Goal: Navigation & Orientation: Go to known website

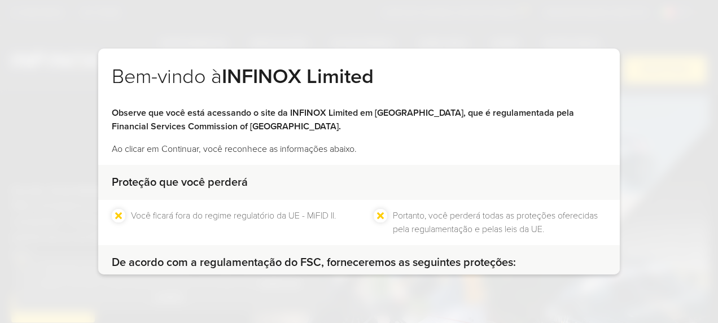
scroll to position [134, 0]
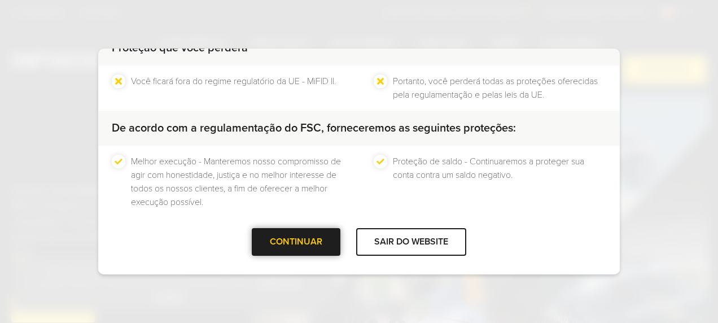
click at [264, 248] on div "CONTINUAR" at bounding box center [296, 242] width 89 height 28
click at [296, 242] on div at bounding box center [296, 242] width 0 height 0
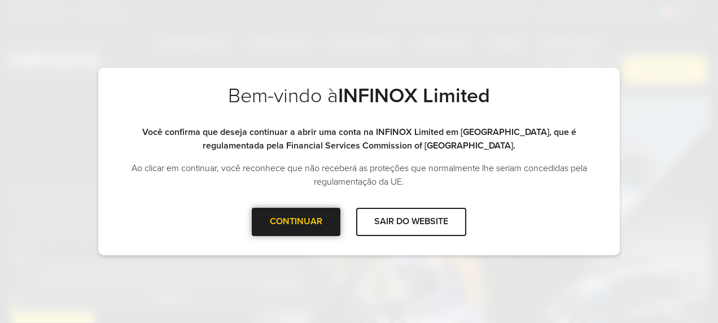
click at [296, 222] on div at bounding box center [296, 222] width 0 height 0
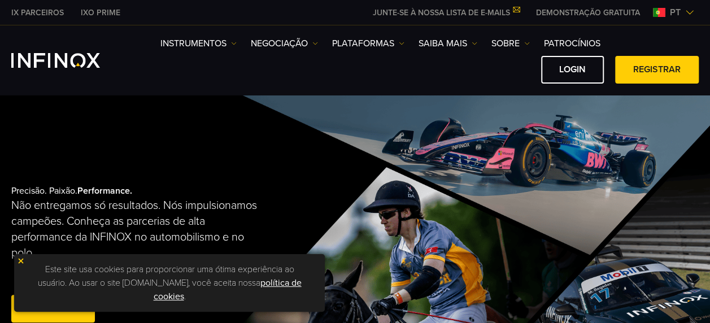
click at [20, 261] on img at bounding box center [21, 261] width 8 height 8
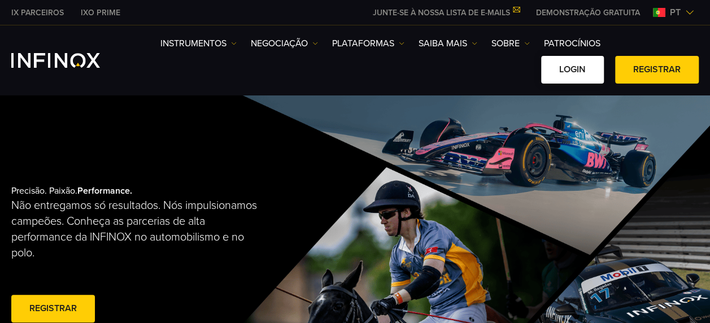
click at [577, 69] on link "Login" at bounding box center [572, 70] width 63 height 28
